Goal: Information Seeking & Learning: Learn about a topic

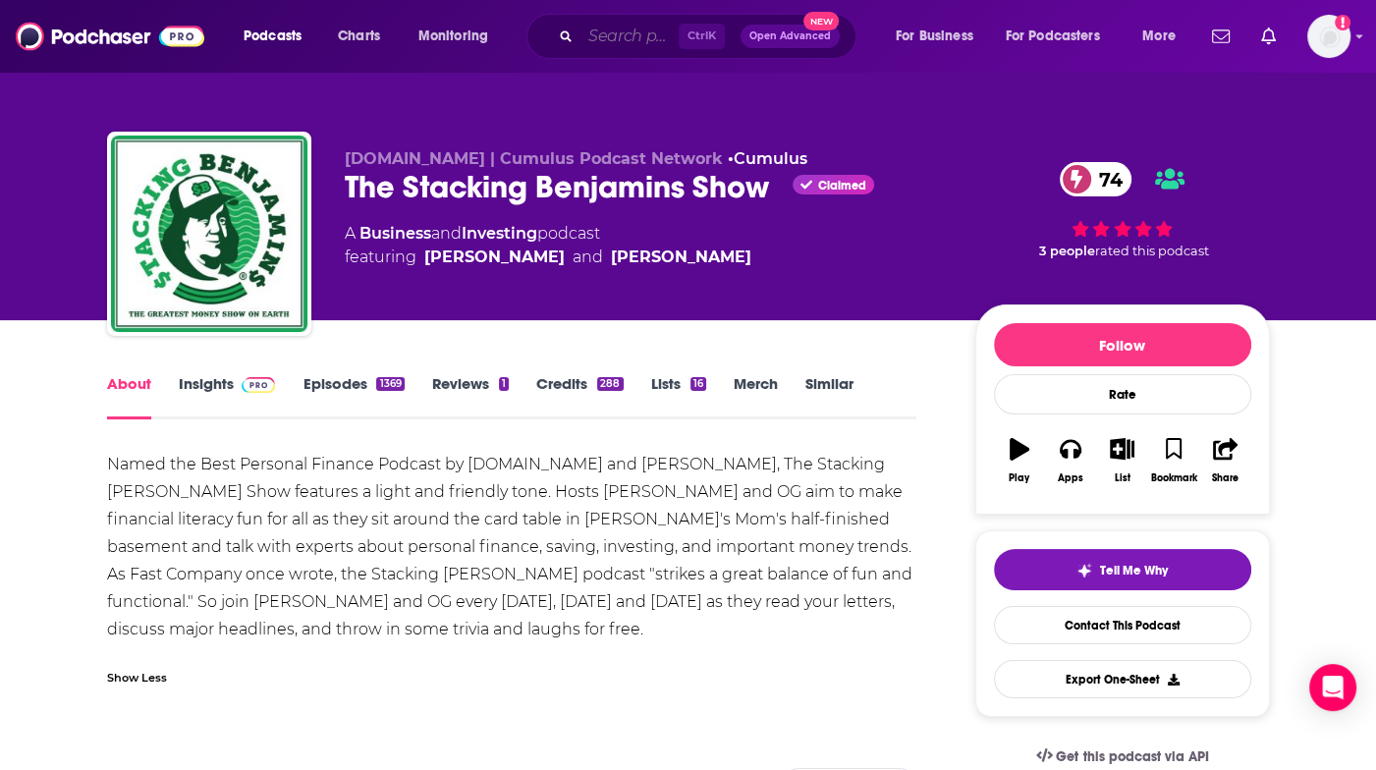
click at [593, 30] on input "Search podcasts, credits, & more..." at bounding box center [629, 36] width 98 height 31
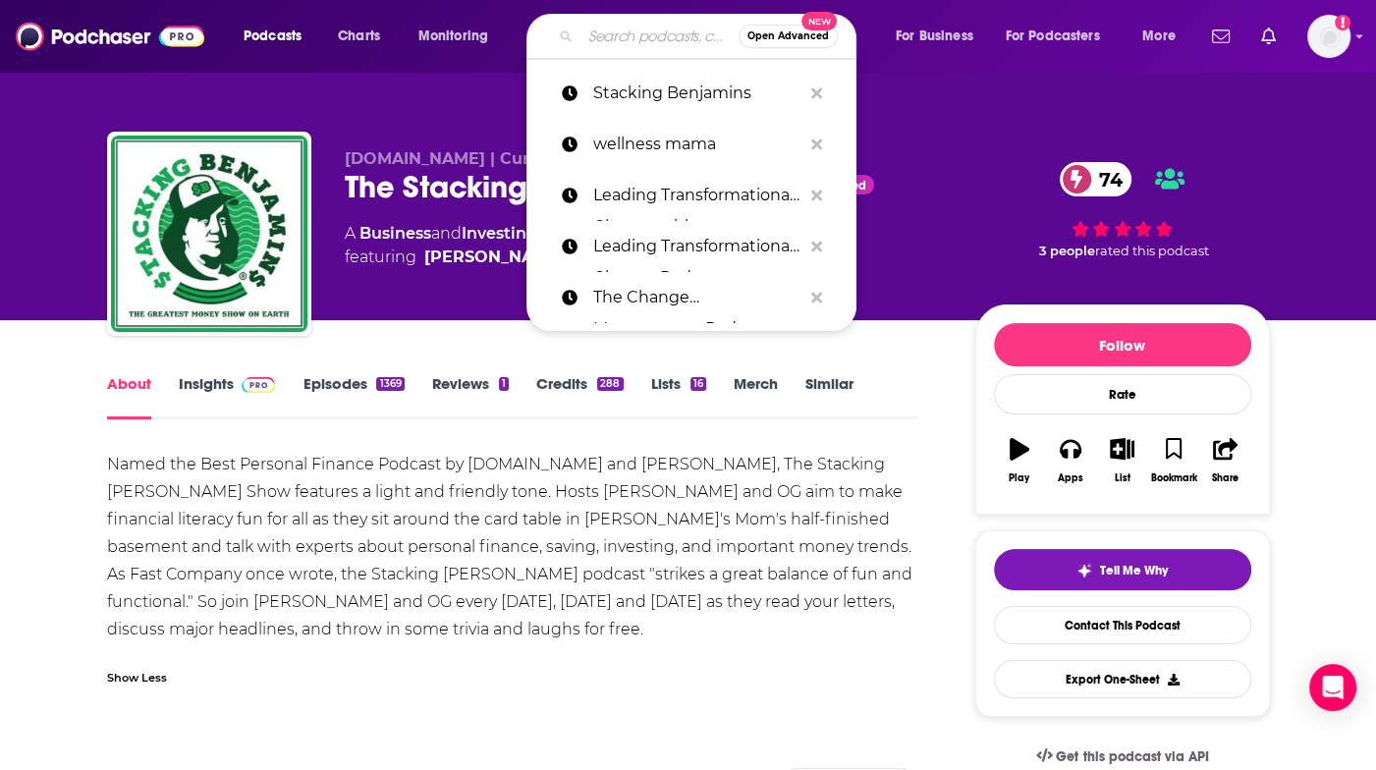
paste input "IMPACT WITH EASE"
type input "IMPACT WITH EASE"
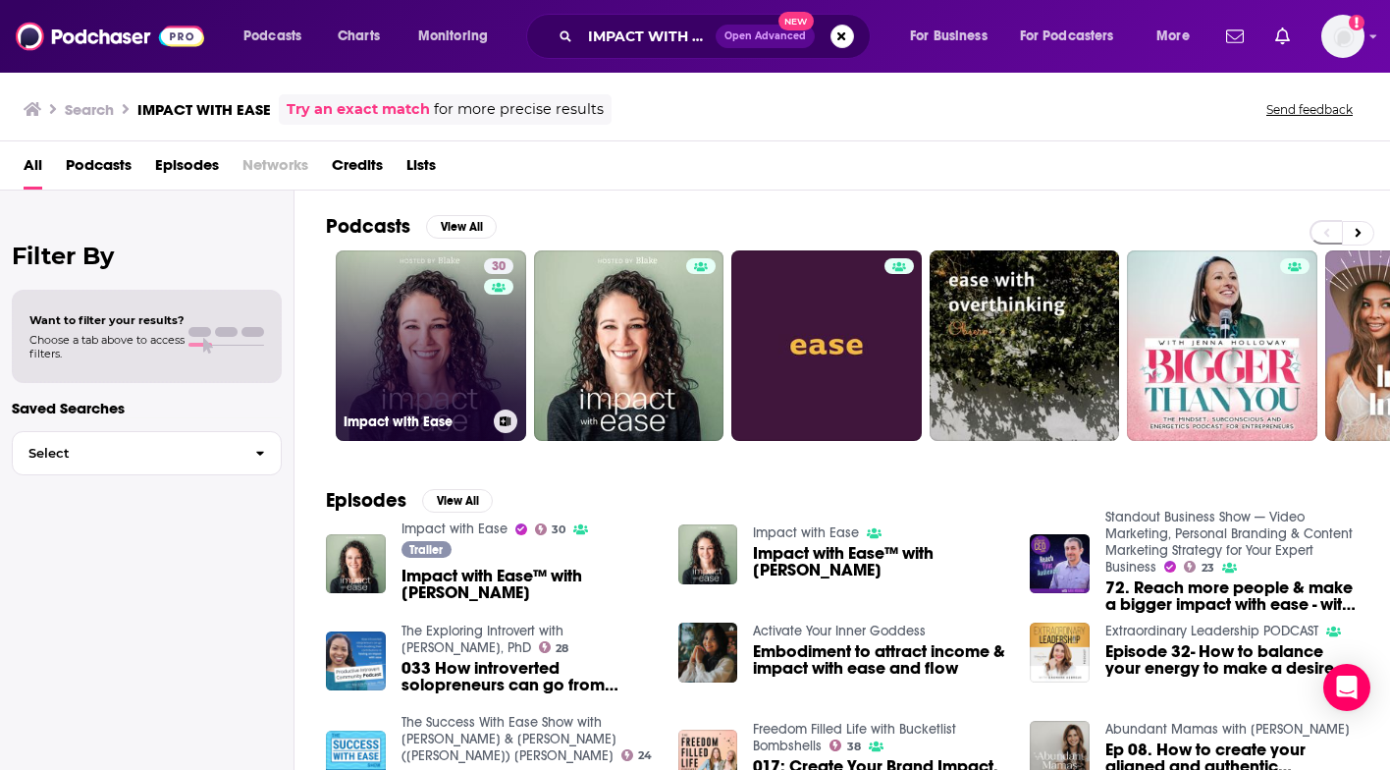
click at [478, 349] on link "30 Impact with Ease" at bounding box center [431, 345] width 191 height 191
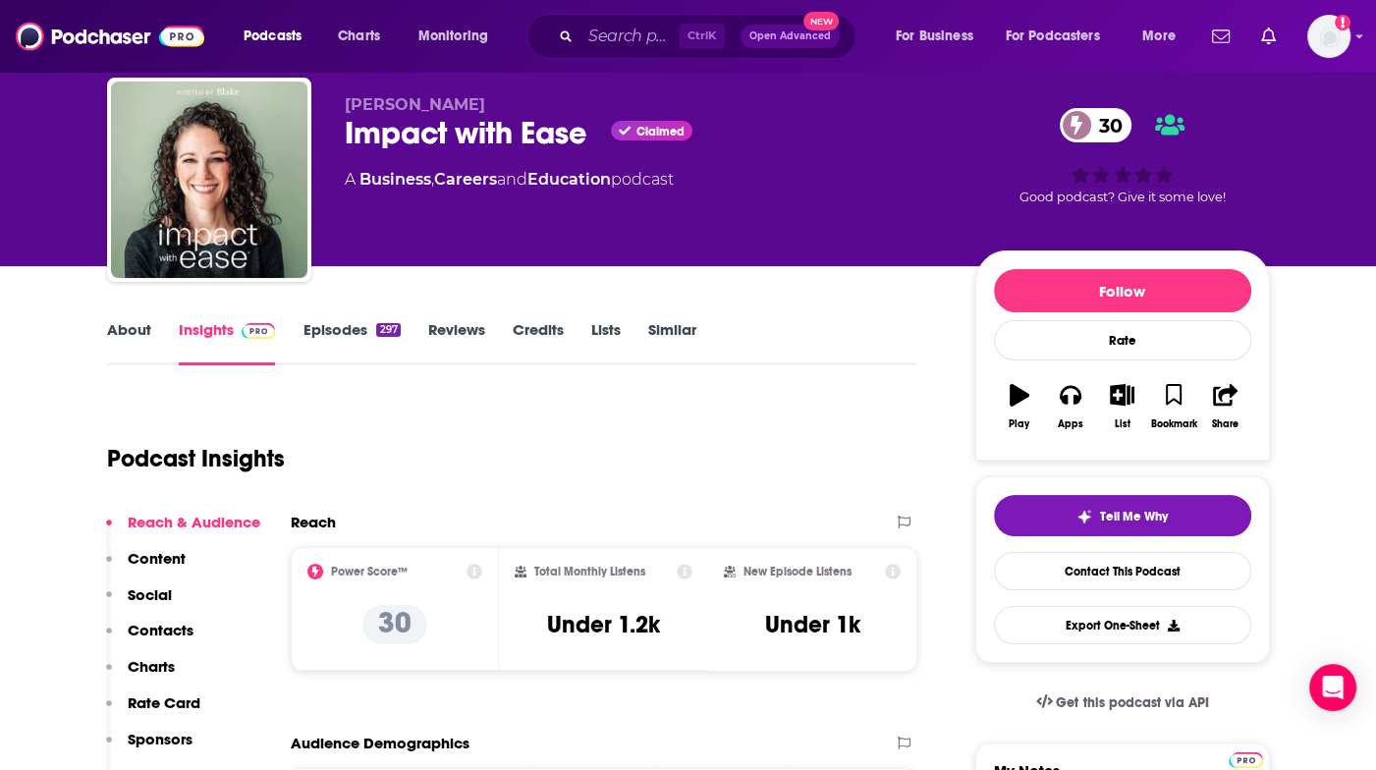
scroll to position [196, 0]
